Goal: Transaction & Acquisition: Purchase product/service

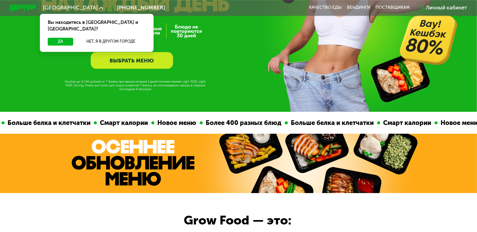
scroll to position [99, 0]
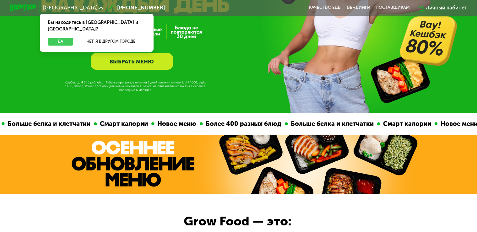
click at [60, 38] on button "Да" at bounding box center [60, 42] width 25 height 8
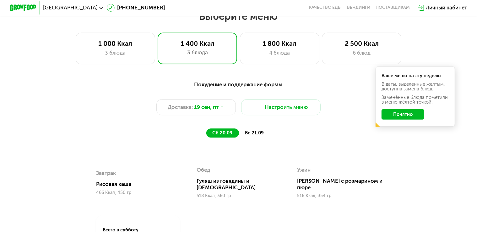
scroll to position [431, 0]
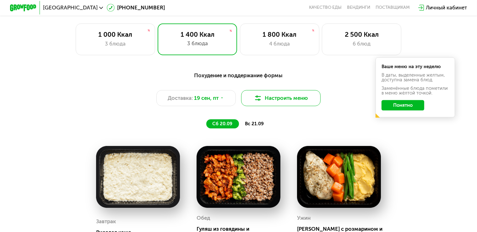
click at [275, 101] on button "Настроить меню" at bounding box center [281, 98] width 80 height 16
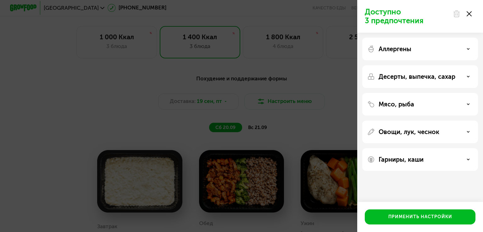
click at [471, 14] on icon at bounding box center [468, 13] width 5 height 5
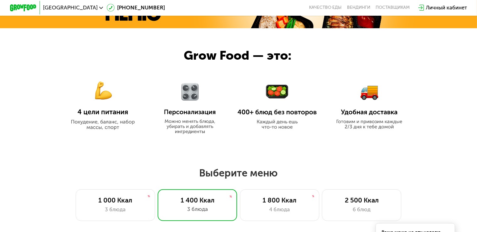
scroll to position [133, 0]
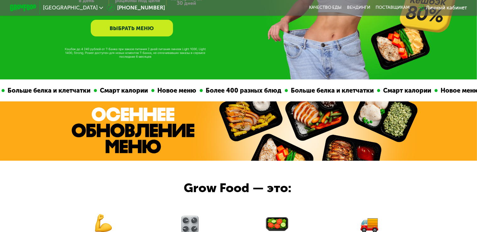
click at [115, 28] on link "ВЫБРАТЬ МЕНЮ" at bounding box center [132, 28] width 83 height 17
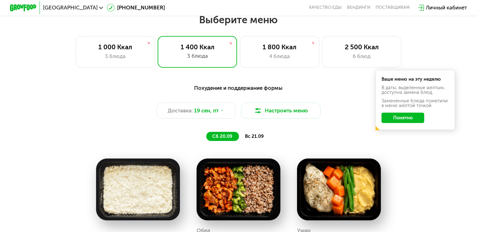
scroll to position [419, 0]
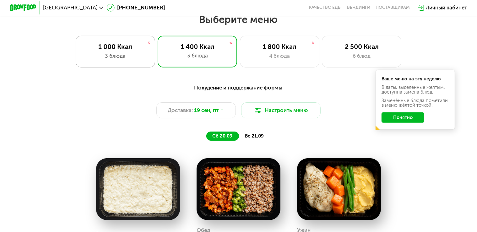
click at [106, 56] on div "3 блюда" at bounding box center [116, 56] width 66 height 8
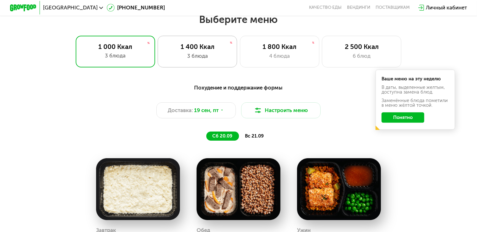
click at [188, 48] on div "1 400 Ккал" at bounding box center [198, 47] width 66 height 8
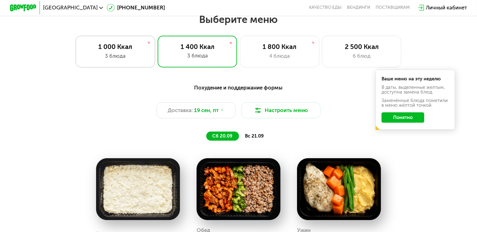
click at [134, 49] on div "1 000 Ккал" at bounding box center [116, 47] width 66 height 8
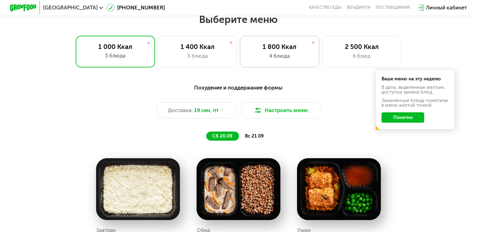
click at [273, 55] on div "4 блюда" at bounding box center [280, 56] width 66 height 8
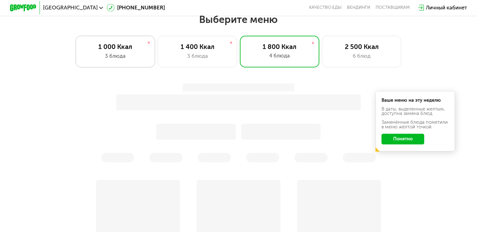
click at [123, 55] on div "1 000 Ккал 3 блюда" at bounding box center [116, 52] width 80 height 32
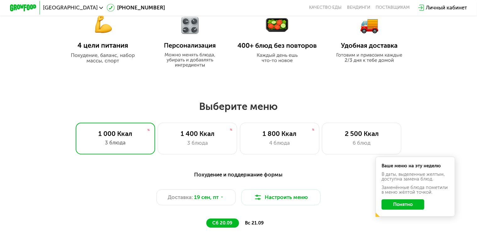
scroll to position [431, 0]
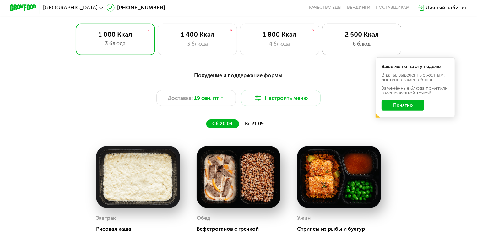
click at [344, 48] on div "6 блюд" at bounding box center [362, 44] width 66 height 8
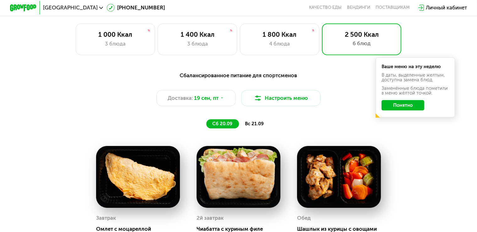
click at [261, 125] on span "вс 21.09" at bounding box center [254, 124] width 19 height 6
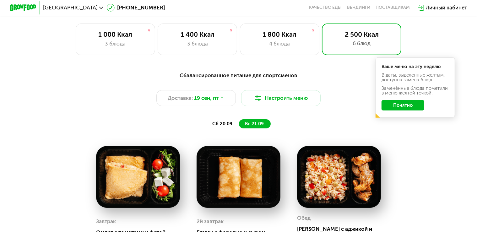
click at [222, 125] on span "сб 20.09" at bounding box center [222, 124] width 20 height 6
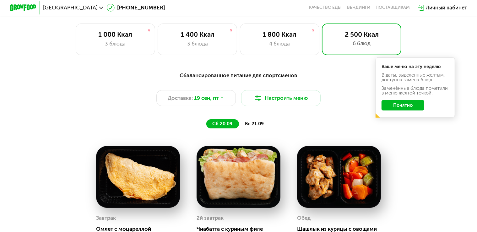
click at [248, 122] on div "Сбалансированное питание для спортсменов Доставка: [DATE] Настроить меню сб 20.…" at bounding box center [238, 99] width 393 height 57
click at [254, 125] on span "вс 21.09" at bounding box center [254, 124] width 19 height 6
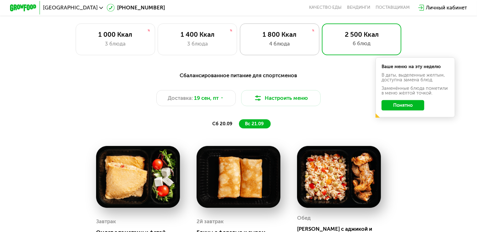
click at [278, 46] on div "4 блюда" at bounding box center [280, 44] width 66 height 8
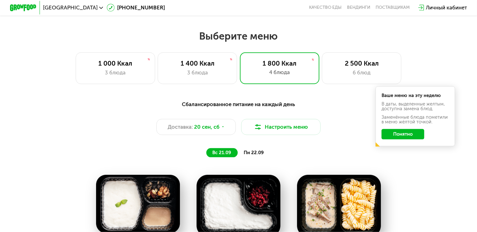
scroll to position [398, 0]
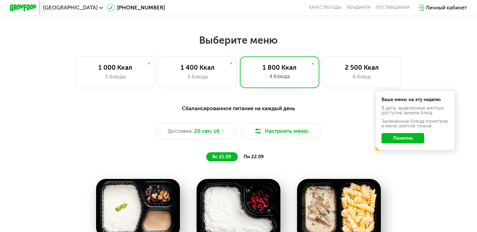
click at [255, 158] on span "пн 22.09" at bounding box center [254, 157] width 20 height 6
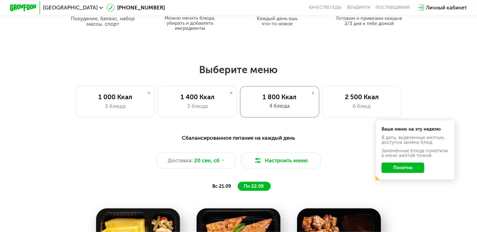
scroll to position [365, 0]
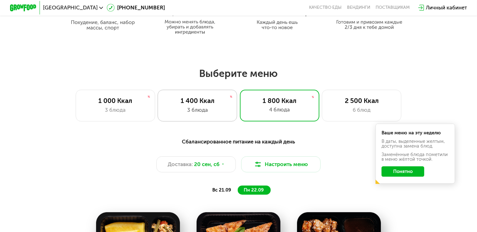
click at [210, 108] on div "1 400 Ккал 3 блюда" at bounding box center [198, 106] width 80 height 32
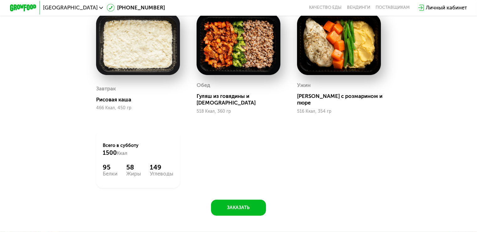
scroll to position [697, 0]
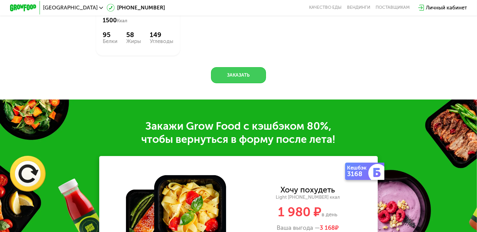
click at [233, 74] on button "Заказать" at bounding box center [238, 75] width 55 height 16
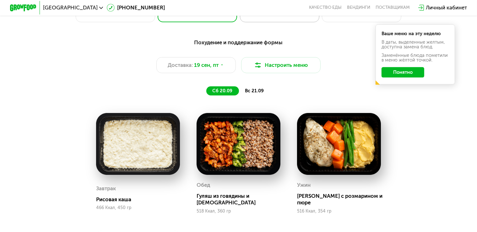
scroll to position [365, 0]
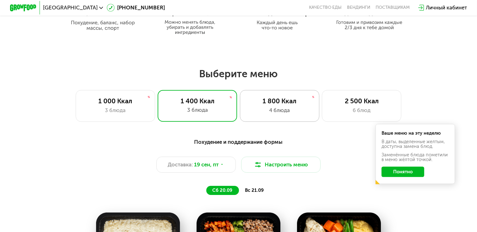
click at [284, 113] on div "4 блюда" at bounding box center [280, 111] width 66 height 8
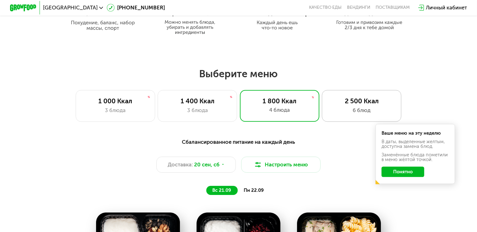
click at [346, 101] on div "2 500 Ккал" at bounding box center [362, 101] width 66 height 8
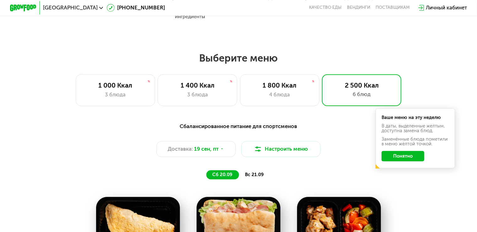
scroll to position [398, 0]
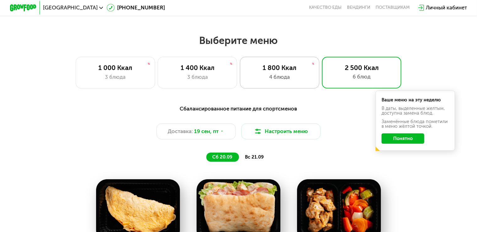
click at [284, 77] on div "4 блюда" at bounding box center [280, 77] width 66 height 8
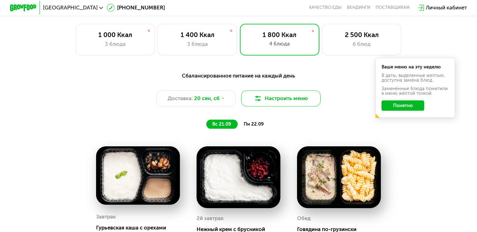
scroll to position [431, 0]
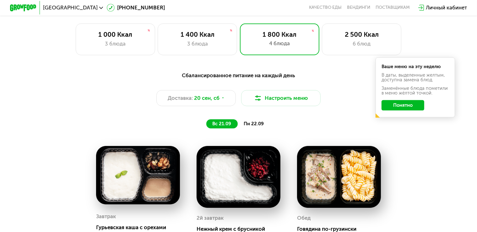
click at [261, 127] on span "пн 22.09" at bounding box center [254, 124] width 20 height 6
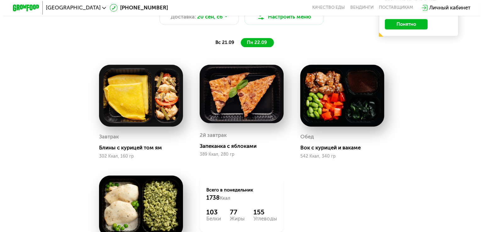
scroll to position [464, 0]
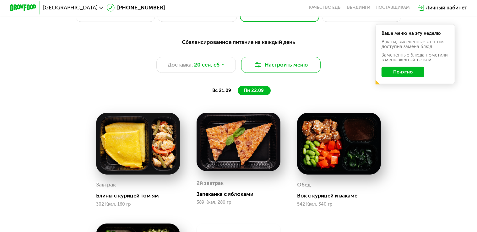
click at [291, 69] on button "Настроить меню" at bounding box center [281, 65] width 80 height 16
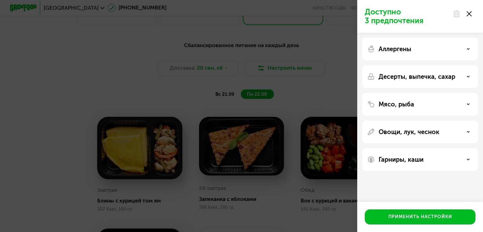
click at [469, 77] on icon at bounding box center [467, 76] width 3 height 3
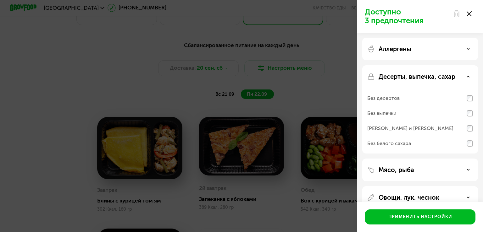
click at [468, 77] on icon at bounding box center [467, 76] width 3 height 3
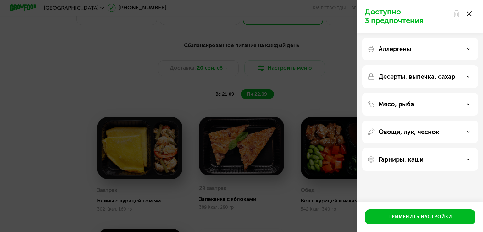
click at [469, 50] on icon at bounding box center [467, 48] width 3 height 3
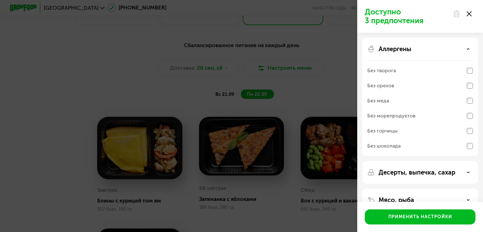
click at [469, 50] on icon at bounding box center [467, 48] width 3 height 3
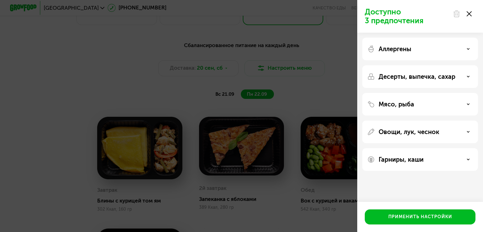
click at [466, 104] on div "Мясо, рыба" at bounding box center [420, 105] width 106 height 8
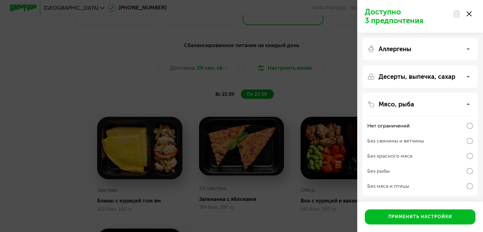
click at [466, 104] on div "Мясо, рыба" at bounding box center [420, 105] width 106 height 8
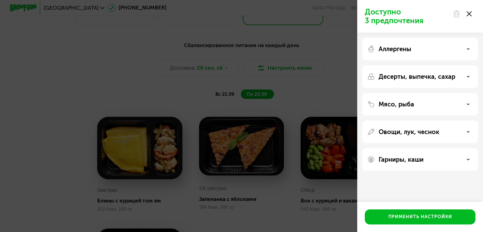
click at [466, 159] on icon at bounding box center [467, 159] width 3 height 3
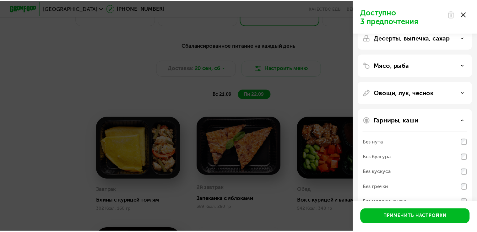
scroll to position [56, 0]
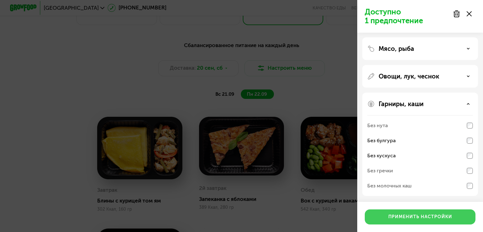
click at [413, 217] on div "Применить настройки" at bounding box center [420, 217] width 64 height 6
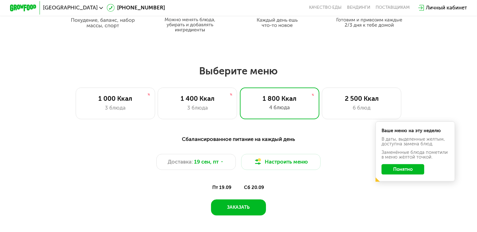
scroll to position [398, 0]
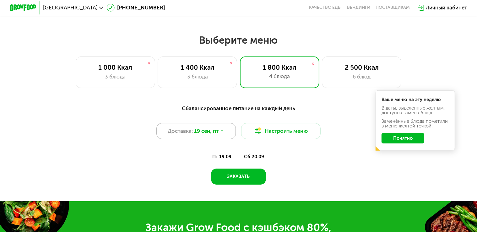
click at [192, 135] on span "Доставка:" at bounding box center [180, 131] width 25 height 8
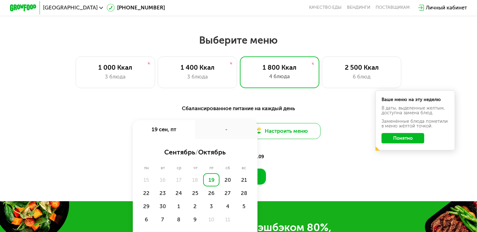
click at [304, 134] on button "Настроить меню" at bounding box center [281, 131] width 80 height 16
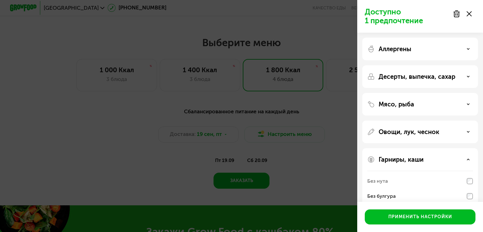
click at [141, 107] on div "Доступно 1 предпочтение Аллергены Десерты, выпечка, сахар Мясо, рыба Овощи, лук…" at bounding box center [241, 116] width 483 height 232
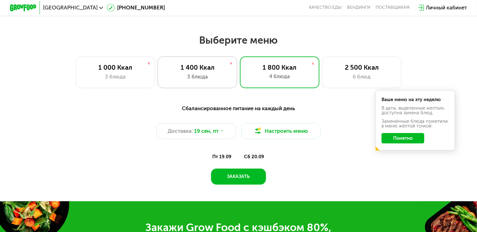
click at [200, 79] on div "3 блюда" at bounding box center [198, 77] width 66 height 8
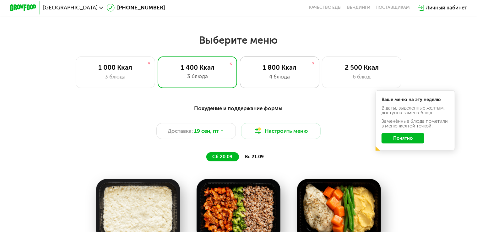
click at [297, 81] on div "4 блюда" at bounding box center [280, 77] width 66 height 8
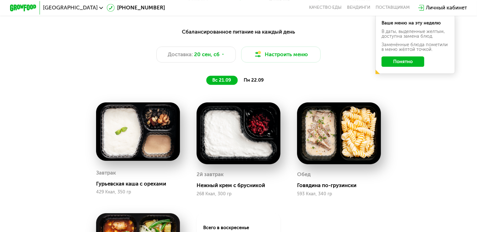
scroll to position [464, 0]
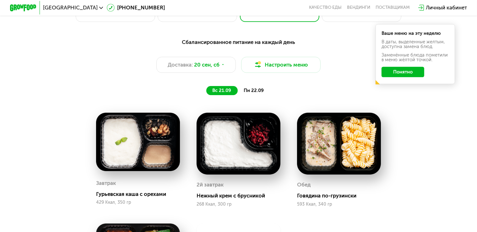
click at [254, 92] on span "пн 22.09" at bounding box center [254, 91] width 20 height 6
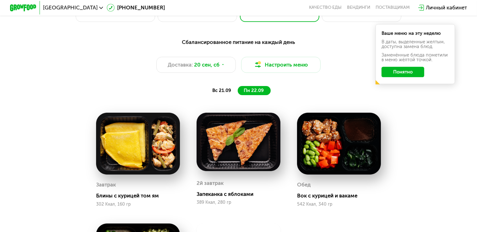
click at [223, 93] on span "вс 21.09" at bounding box center [221, 91] width 19 height 6
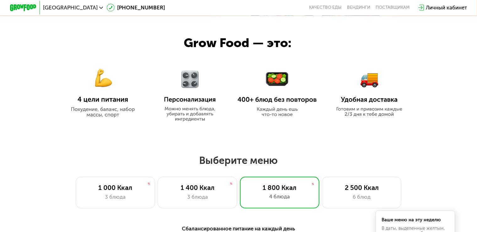
scroll to position [332, 0]
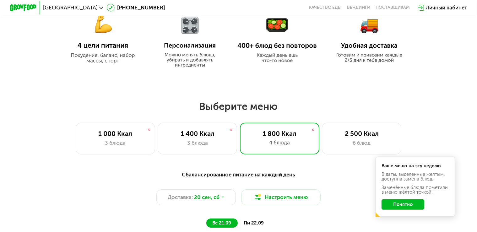
click at [417, 133] on div "1 000 Ккал 3 блюда 1 400 Ккал 3 блюда 1 800 Ккал 4 блюда 2 500 Ккал 6 блюд" at bounding box center [238, 139] width 435 height 32
click at [192, 138] on div "1 400 Ккал" at bounding box center [198, 134] width 66 height 8
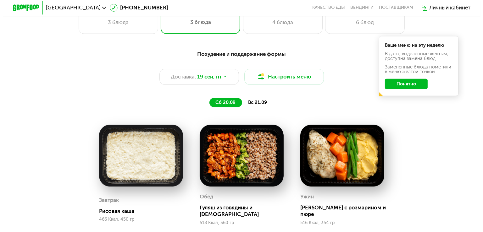
scroll to position [431, 0]
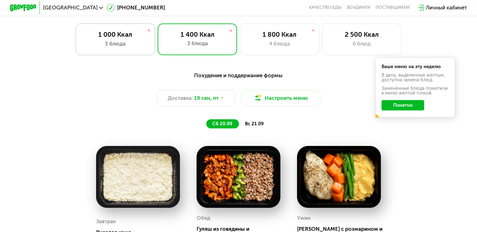
click at [127, 38] on div "1 000 Ккал" at bounding box center [116, 34] width 66 height 8
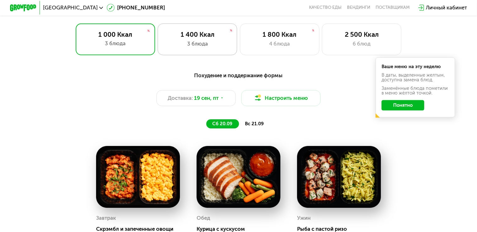
click at [203, 48] on div "3 блюда" at bounding box center [198, 44] width 66 height 8
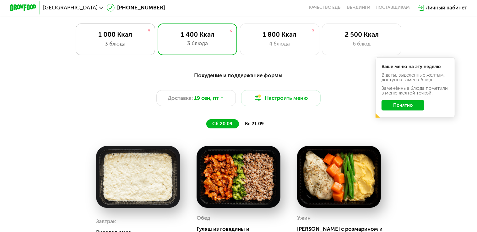
click at [118, 43] on div "3 блюда" at bounding box center [116, 44] width 66 height 8
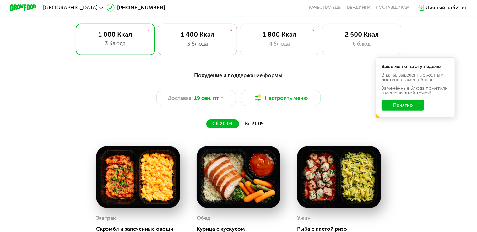
click at [204, 46] on div "3 блюда" at bounding box center [198, 44] width 66 height 8
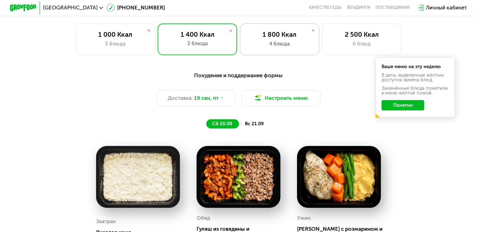
click at [276, 41] on div "1 800 Ккал 4 блюда" at bounding box center [280, 40] width 80 height 32
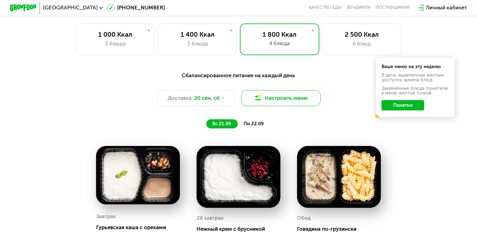
click at [286, 104] on button "Настроить меню" at bounding box center [281, 98] width 80 height 16
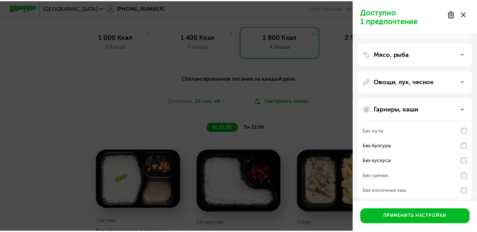
scroll to position [56, 0]
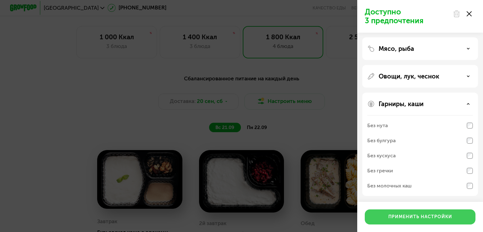
click at [415, 216] on div "Применить настройки" at bounding box center [420, 217] width 64 height 6
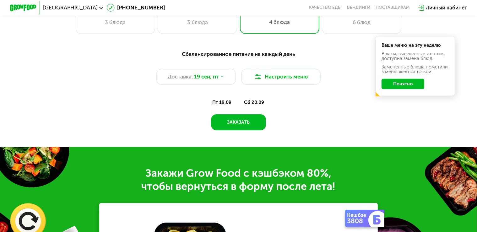
scroll to position [431, 0]
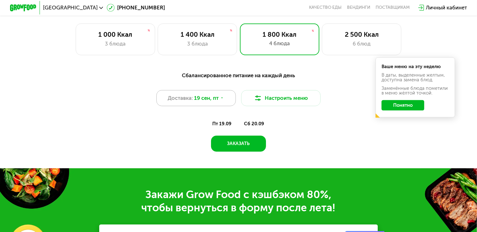
click at [209, 101] on span "19 сен, пт" at bounding box center [206, 98] width 25 height 8
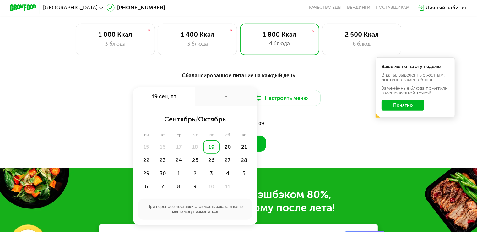
click at [333, 120] on div "Сбалансированное питание на каждый день Доставка: [DATE] сен, пт - сентябрь / о…" at bounding box center [238, 99] width 393 height 57
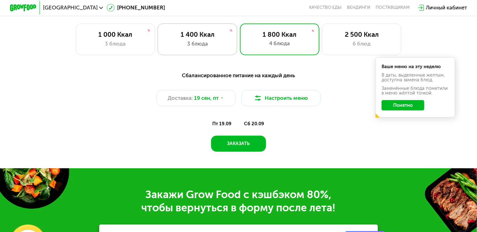
click at [189, 38] on div "1 400 Ккал" at bounding box center [198, 34] width 66 height 8
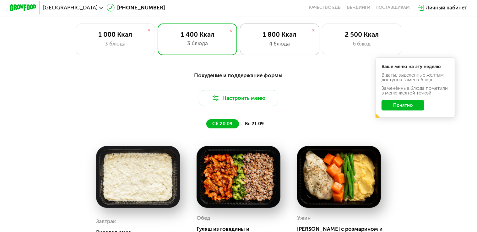
click at [276, 46] on div "4 блюда" at bounding box center [280, 44] width 66 height 8
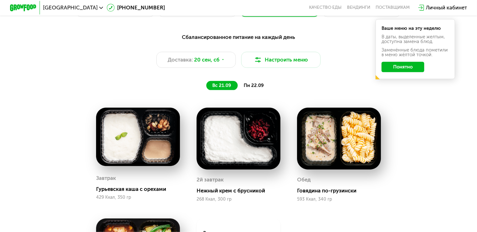
scroll to position [464, 0]
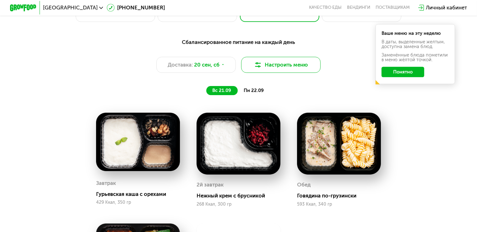
click at [281, 67] on button "Настроить меню" at bounding box center [281, 65] width 80 height 16
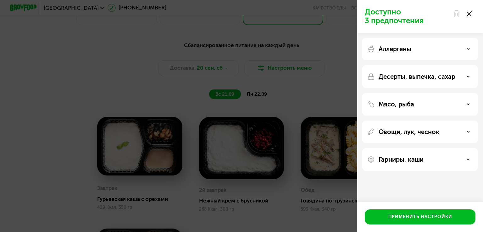
click at [133, 71] on div "Доступно 3 предпочтения Аллергены Десерты, выпечка, сахар Мясо, рыба Овощи, лук…" at bounding box center [241, 116] width 483 height 232
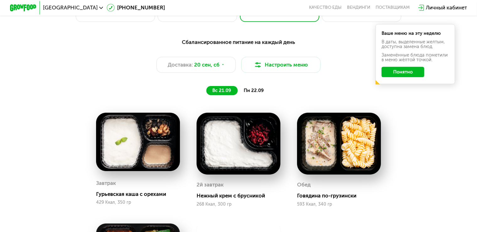
click at [257, 92] on span "пн 22.09" at bounding box center [254, 91] width 20 height 6
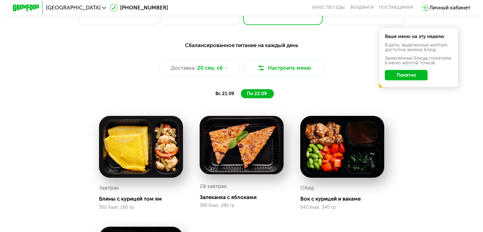
scroll to position [431, 0]
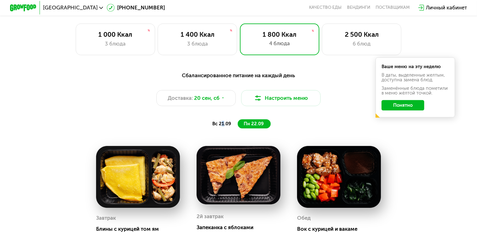
click at [223, 125] on span "вс 21.09" at bounding box center [221, 124] width 19 height 6
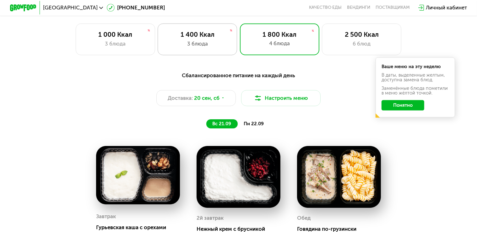
click at [201, 34] on div "1 400 Ккал" at bounding box center [198, 34] width 66 height 8
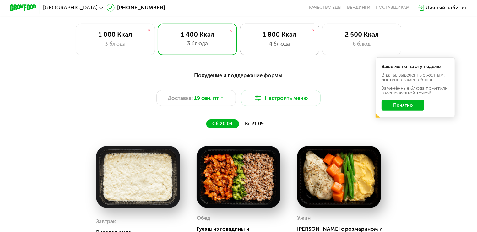
click at [270, 48] on div "4 блюда" at bounding box center [280, 44] width 66 height 8
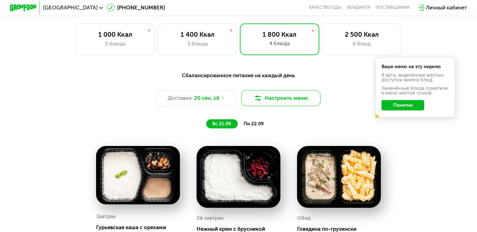
click at [296, 103] on button "Настроить меню" at bounding box center [281, 98] width 80 height 16
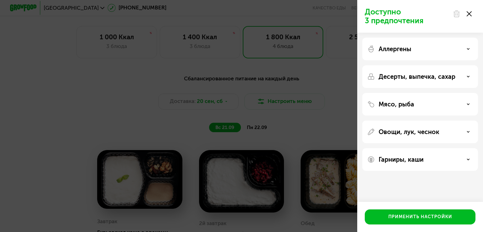
click at [469, 159] on div "Гарниры, каши" at bounding box center [420, 160] width 106 height 8
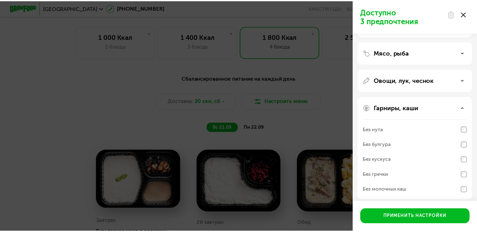
scroll to position [56, 0]
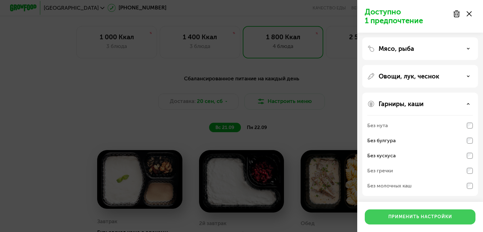
click at [423, 218] on div "Применить настройки" at bounding box center [420, 217] width 64 height 6
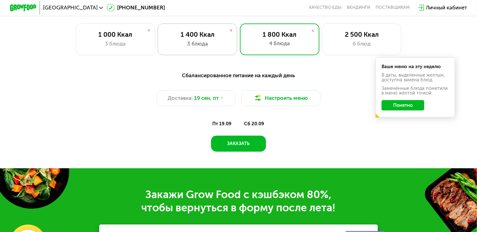
click at [199, 53] on div "1 400 Ккал 3 блюда" at bounding box center [198, 40] width 80 height 32
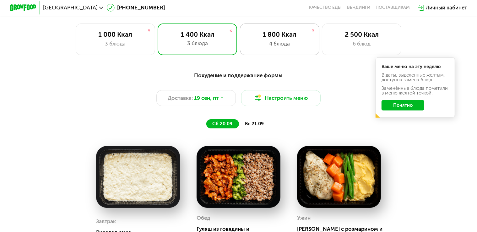
click at [277, 36] on div "1 800 Ккал" at bounding box center [280, 34] width 66 height 8
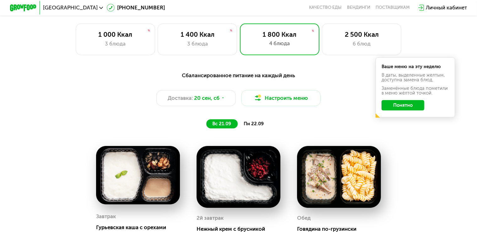
click at [256, 127] on span "пн 22.09" at bounding box center [254, 124] width 20 height 6
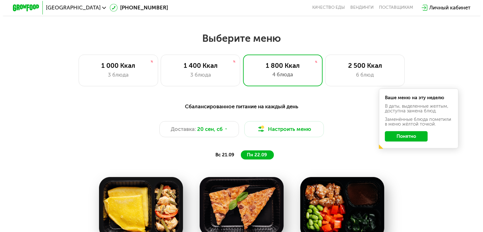
scroll to position [398, 0]
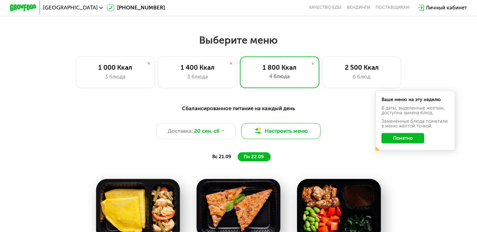
click at [300, 135] on button "Настроить меню" at bounding box center [281, 131] width 80 height 16
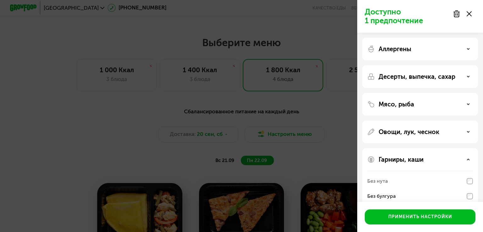
click at [278, 133] on div "Доступно 1 предпочтение Аллергены Десерты, выпечка, сахар Мясо, рыба Овощи, лук…" at bounding box center [241, 116] width 483 height 232
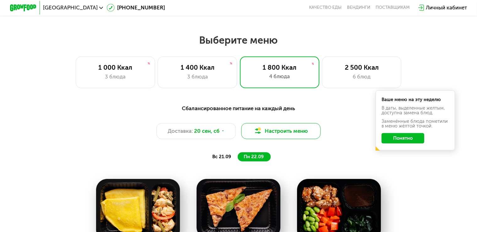
click at [259, 131] on button "Настроить меню" at bounding box center [281, 131] width 80 height 16
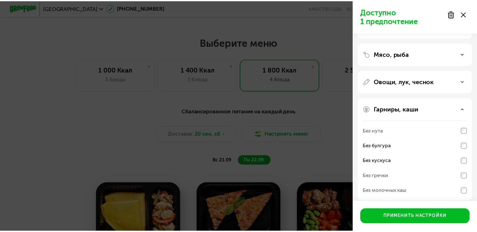
scroll to position [56, 0]
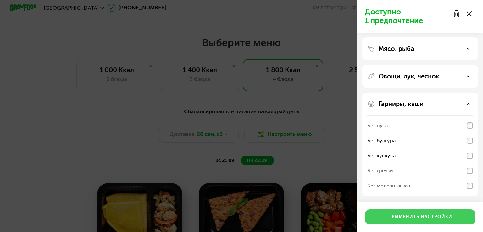
click at [391, 214] on div "Применить настройки" at bounding box center [420, 217] width 64 height 6
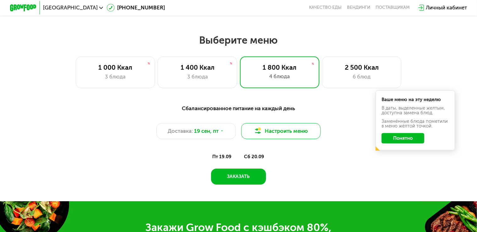
click at [258, 133] on img at bounding box center [258, 131] width 8 height 8
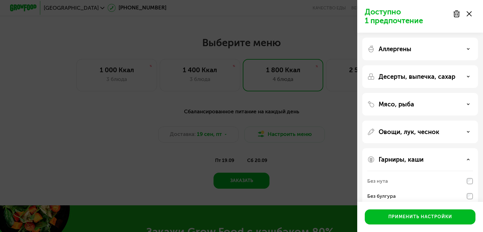
click at [281, 154] on div "Доступно 1 предпочтение Аллергены Десерты, выпечка, сахар Мясо, рыба Овощи, лук…" at bounding box center [241, 116] width 483 height 232
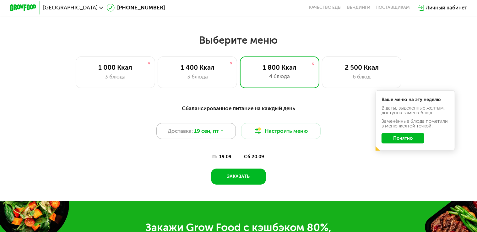
click at [227, 135] on div "Доставка: [DATE]" at bounding box center [196, 131] width 80 height 16
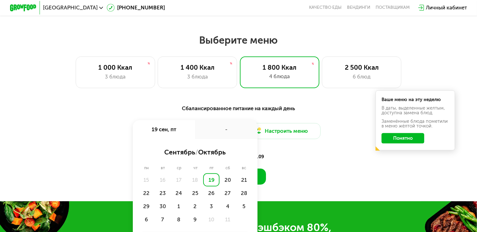
click at [318, 162] on div "пт 19.09 сб 20.09" at bounding box center [238, 156] width 275 height 9
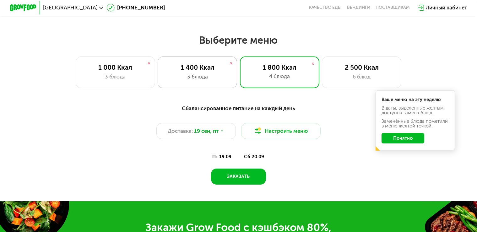
click at [202, 74] on div "1 400 Ккал 3 блюда" at bounding box center [198, 73] width 80 height 32
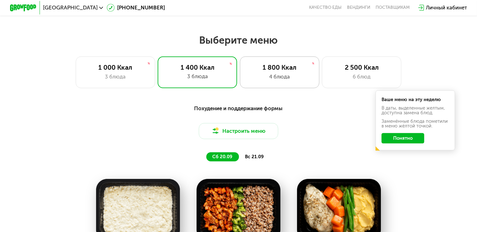
click at [280, 81] on div "4 блюда" at bounding box center [280, 77] width 66 height 8
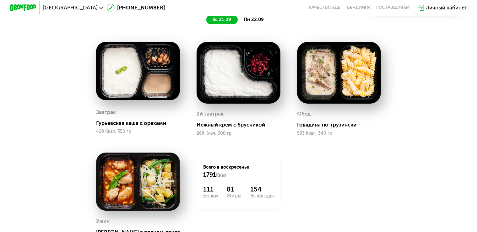
scroll to position [464, 0]
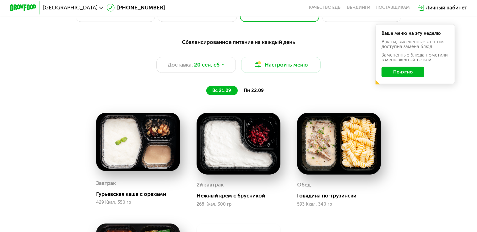
click at [254, 93] on span "пн 22.09" at bounding box center [254, 91] width 20 height 6
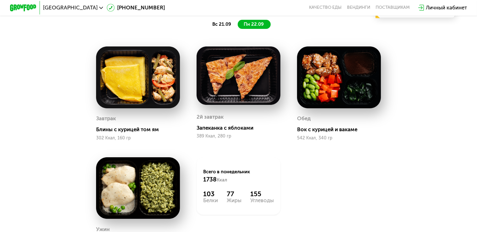
scroll to position [431, 0]
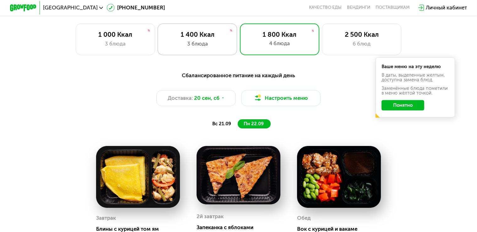
click at [185, 45] on div "3 блюда" at bounding box center [198, 44] width 66 height 8
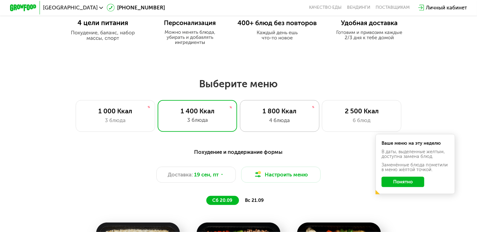
scroll to position [332, 0]
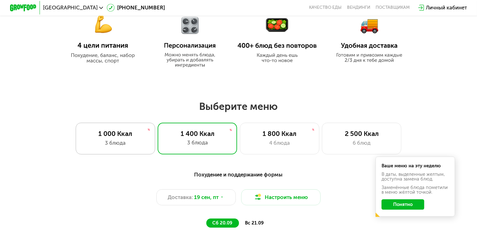
click at [123, 147] on div "3 блюда" at bounding box center [116, 143] width 66 height 8
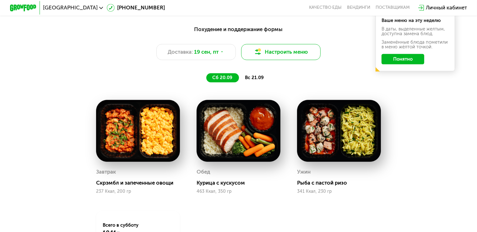
scroll to position [464, 0]
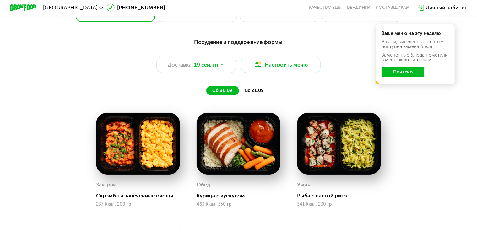
click at [255, 93] on span "вс 21.09" at bounding box center [254, 91] width 19 height 6
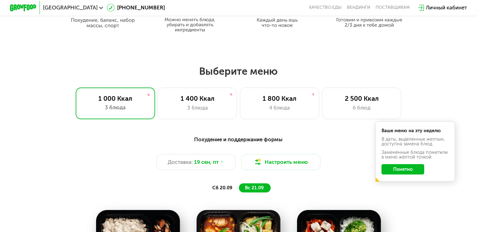
scroll to position [365, 0]
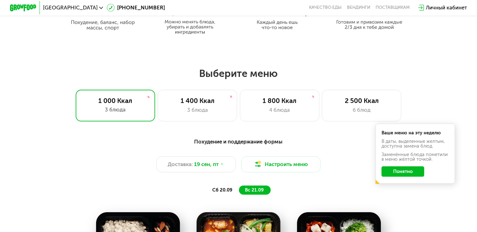
click at [223, 193] on span "сб 20.09" at bounding box center [222, 190] width 20 height 6
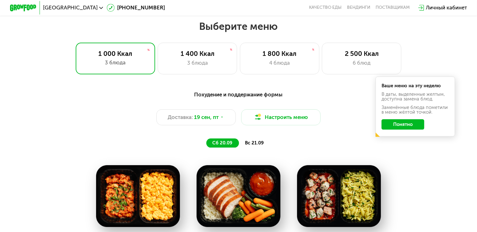
scroll to position [332, 0]
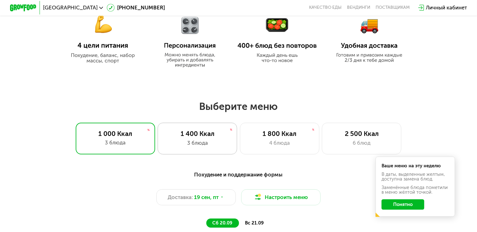
click at [179, 134] on div "1 400 Ккал" at bounding box center [198, 134] width 66 height 8
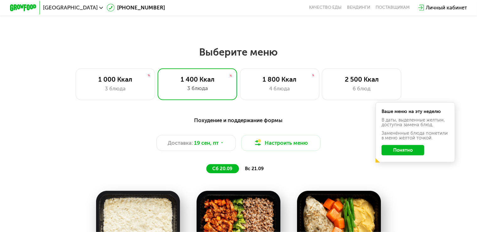
scroll to position [398, 0]
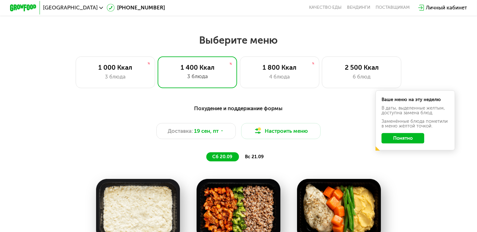
click at [257, 159] on span "вс 21.09" at bounding box center [254, 157] width 19 height 6
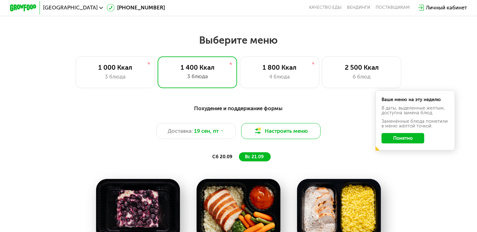
click at [270, 139] on button "Настроить меню" at bounding box center [281, 131] width 80 height 16
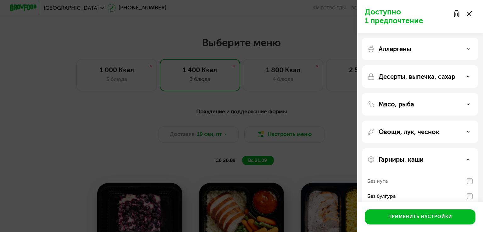
click at [268, 132] on div "Доступно 1 предпочтение Аллергены Десерты, выпечка, сахар Мясо, рыба Овощи, лук…" at bounding box center [241, 116] width 483 height 232
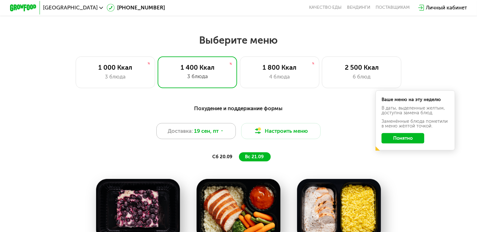
click at [217, 134] on span "19 сен, пт" at bounding box center [206, 131] width 25 height 8
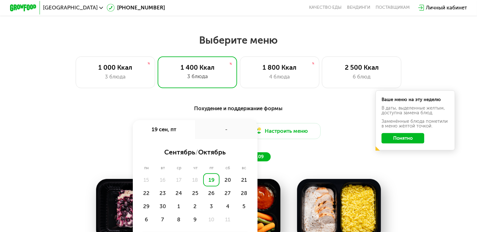
click at [323, 160] on div "сб 20.09 вс 21.09" at bounding box center [238, 156] width 275 height 9
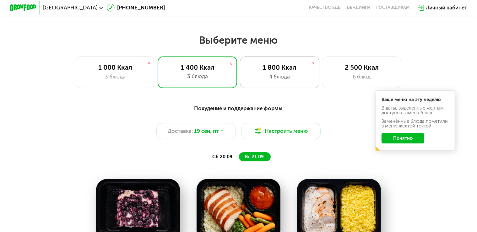
click at [274, 65] on div "1 800 Ккал 4 блюда" at bounding box center [280, 73] width 80 height 32
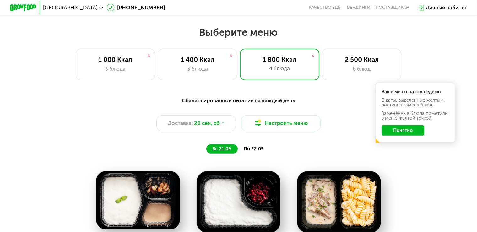
scroll to position [365, 0]
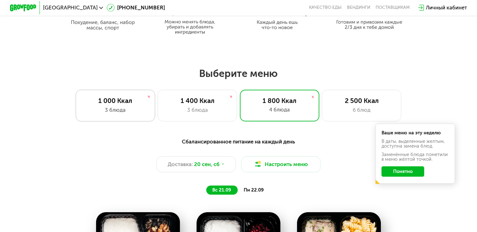
click at [117, 110] on div "3 блюда" at bounding box center [116, 110] width 66 height 8
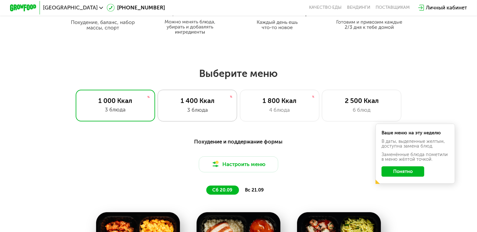
click at [193, 107] on div "1 400 Ккал 3 блюда" at bounding box center [198, 106] width 80 height 32
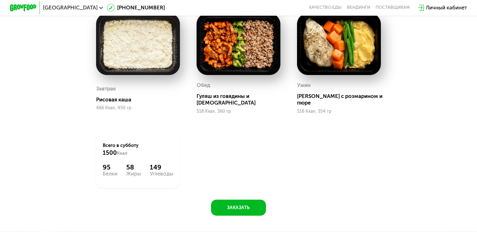
scroll to position [431, 0]
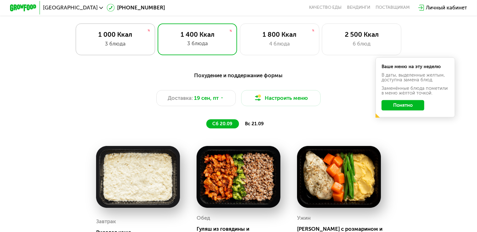
click at [111, 48] on div "3 блюда" at bounding box center [116, 44] width 66 height 8
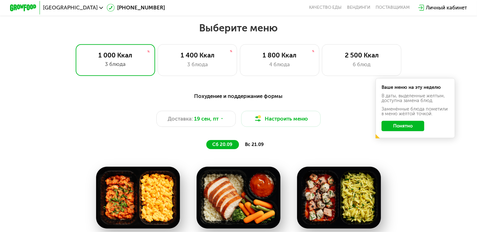
scroll to position [365, 0]
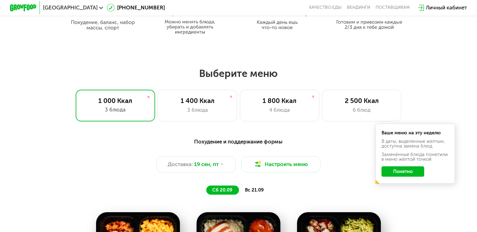
click at [396, 144] on div "В даты, выделенные желтым, доступна замена блюд." at bounding box center [416, 143] width 68 height 9
click at [398, 177] on button "Понятно" at bounding box center [403, 172] width 43 height 11
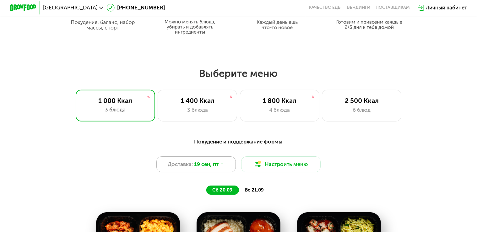
click at [201, 166] on span "19 сен, пт" at bounding box center [206, 165] width 25 height 8
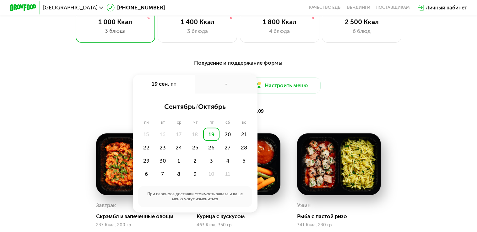
scroll to position [464, 0]
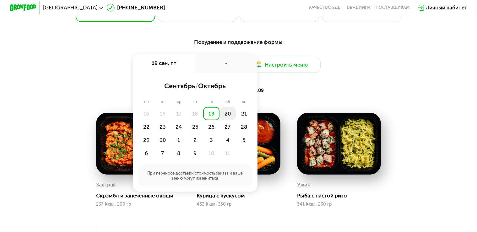
click at [230, 120] on div "20" at bounding box center [228, 113] width 16 height 13
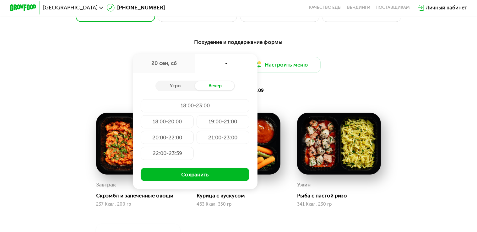
click at [332, 105] on div "Похудение и поддержание формы Доставка: [DATE] сен, сб - Утро Вечер 18:00-23:00…" at bounding box center [239, 171] width 409 height 275
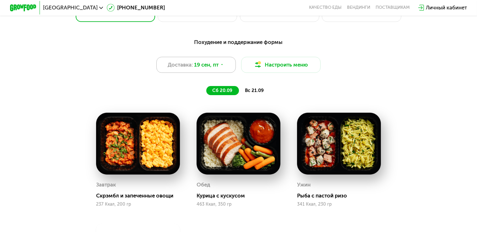
click at [203, 68] on span "19 сен, пт" at bounding box center [206, 65] width 25 height 8
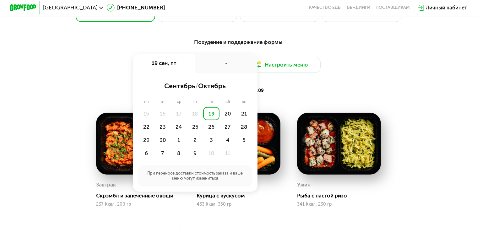
click at [344, 110] on div "Ужин Рыба с пастой ризо 341 Ккал, 230 гр" at bounding box center [339, 160] width 101 height 111
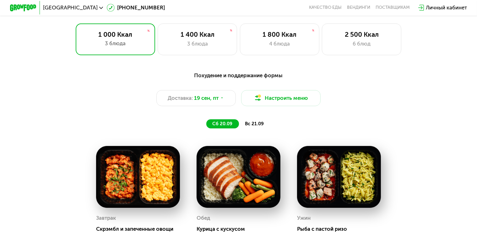
scroll to position [332, 0]
